Goal: Task Accomplishment & Management: Manage account settings

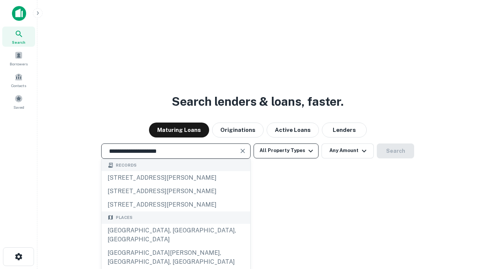
click at [286, 151] on button "All Property Types" at bounding box center [286, 150] width 65 height 15
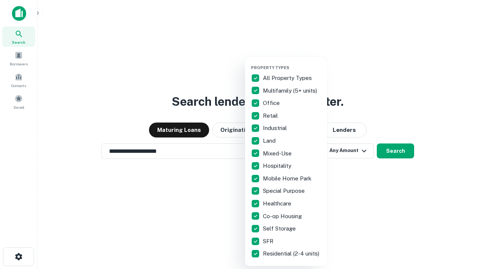
type input "**********"
click at [292, 63] on button "button" at bounding box center [292, 63] width 82 height 0
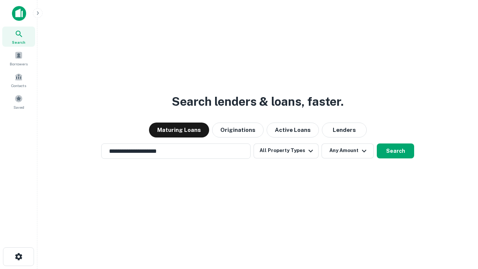
scroll to position [4, 90]
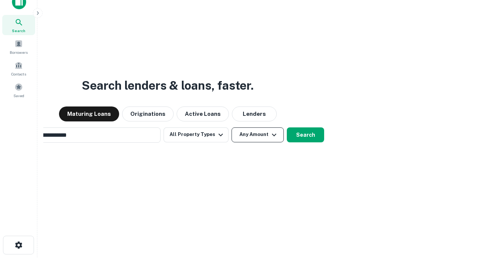
click at [232, 127] on button "Any Amount" at bounding box center [258, 134] width 52 height 15
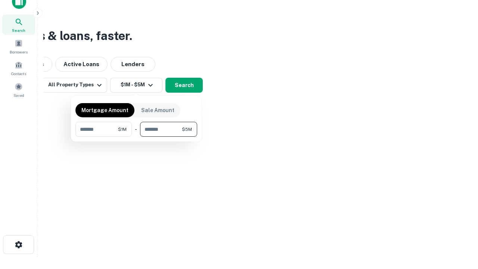
type input "*******"
click at [136, 137] on button "button" at bounding box center [136, 137] width 122 height 0
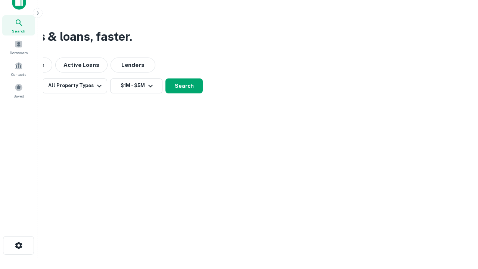
scroll to position [4, 138]
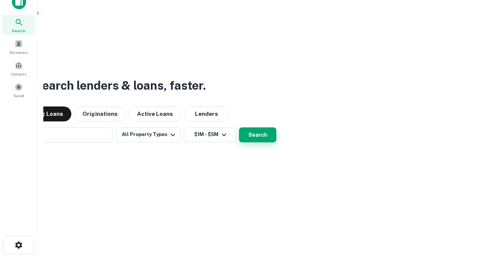
click at [239, 127] on button "Search" at bounding box center [257, 134] width 37 height 15
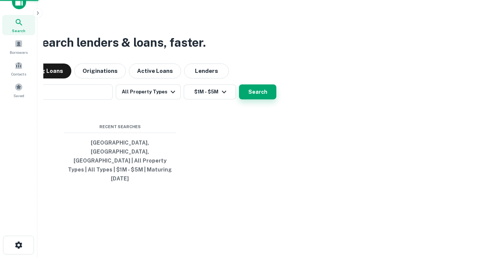
scroll to position [20, 211]
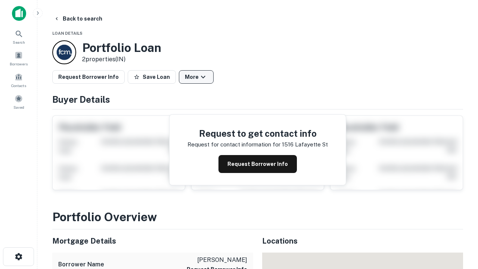
click at [196, 77] on button "More" at bounding box center [196, 76] width 35 height 13
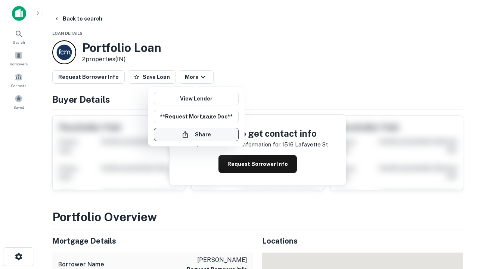
click at [196, 134] on button "Share" at bounding box center [196, 134] width 85 height 13
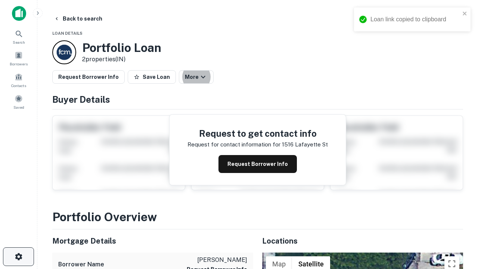
click at [18, 257] on icon "button" at bounding box center [18, 256] width 9 height 9
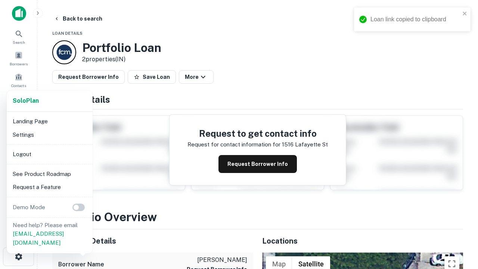
click at [49, 154] on li "Logout" at bounding box center [50, 154] width 80 height 13
